Goal: Participate in discussion

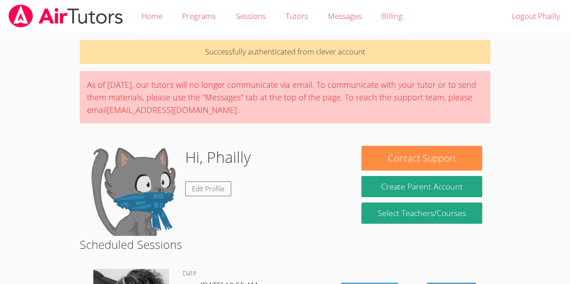
scroll to position [169, 0]
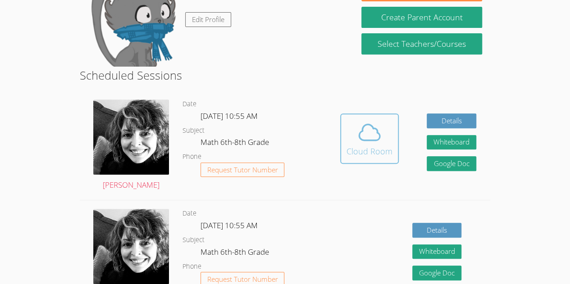
click at [357, 149] on div "Cloud Room" at bounding box center [369, 151] width 46 height 13
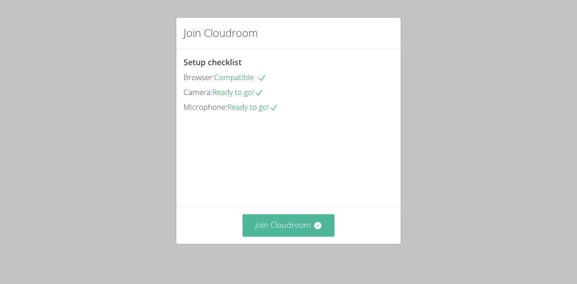
click at [287, 230] on button "Join Cloudroom" at bounding box center [288, 225] width 92 height 22
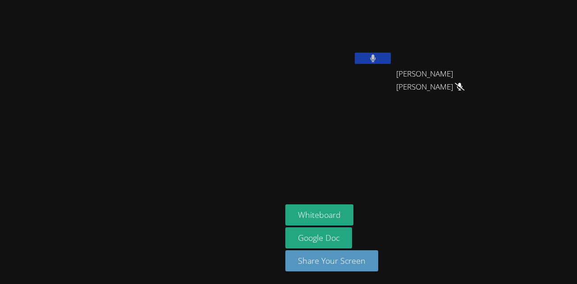
click at [391, 55] on button at bounding box center [373, 58] width 36 height 11
click at [391, 62] on button at bounding box center [373, 58] width 36 height 11
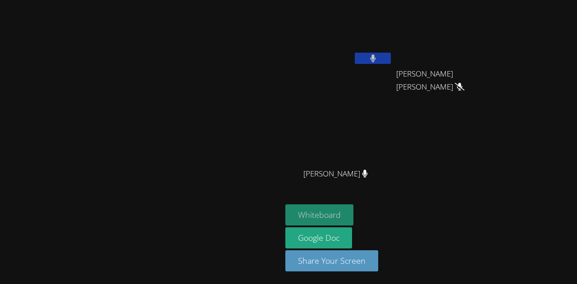
click at [353, 217] on button "Whiteboard" at bounding box center [319, 215] width 68 height 21
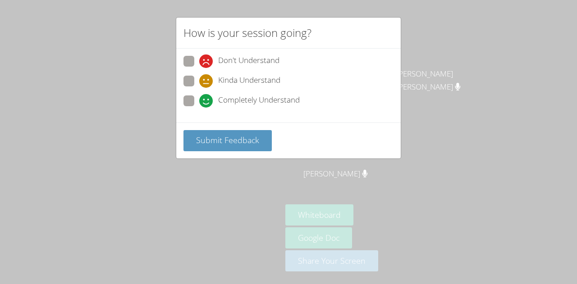
click at [199, 88] on span at bounding box center [199, 88] width 0 height 0
click at [199, 76] on input "Kinda Understand" at bounding box center [203, 80] width 8 height 8
radio input "true"
click at [199, 108] on span at bounding box center [199, 108] width 0 height 0
click at [199, 99] on input "Completely Understand" at bounding box center [203, 100] width 8 height 8
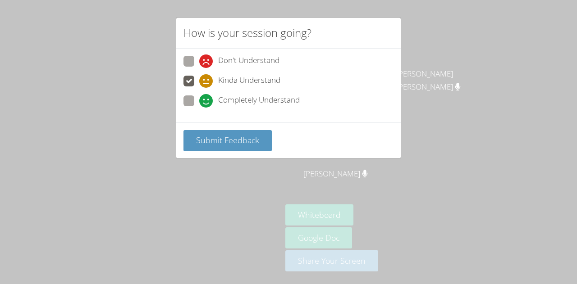
radio input "true"
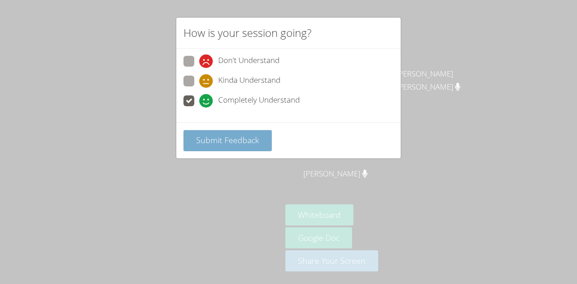
click at [218, 138] on span "Submit Feedback" at bounding box center [227, 140] width 63 height 11
